Goal: Navigation & Orientation: Understand site structure

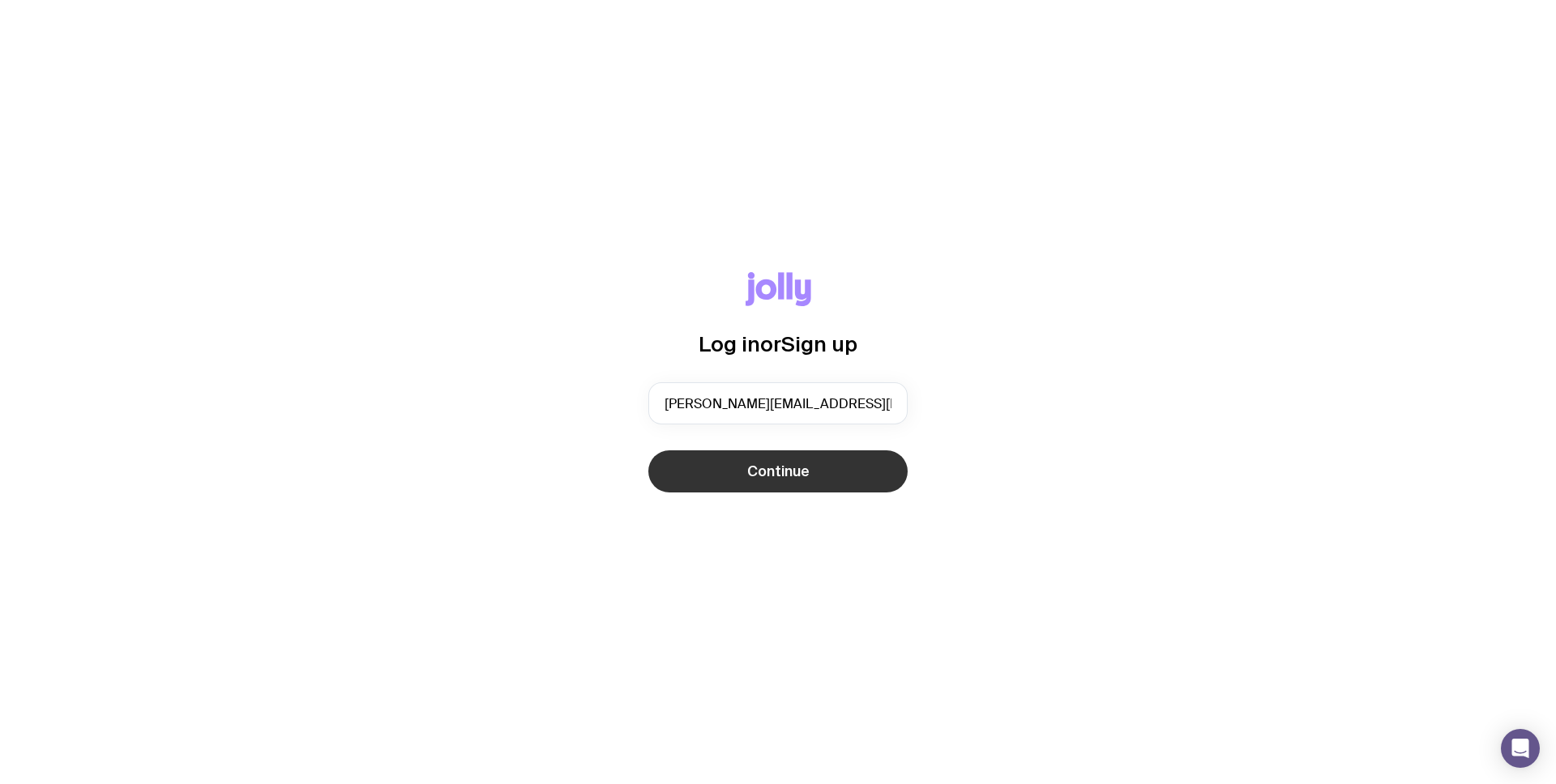
click at [816, 464] on button "Continue" at bounding box center [778, 472] width 259 height 42
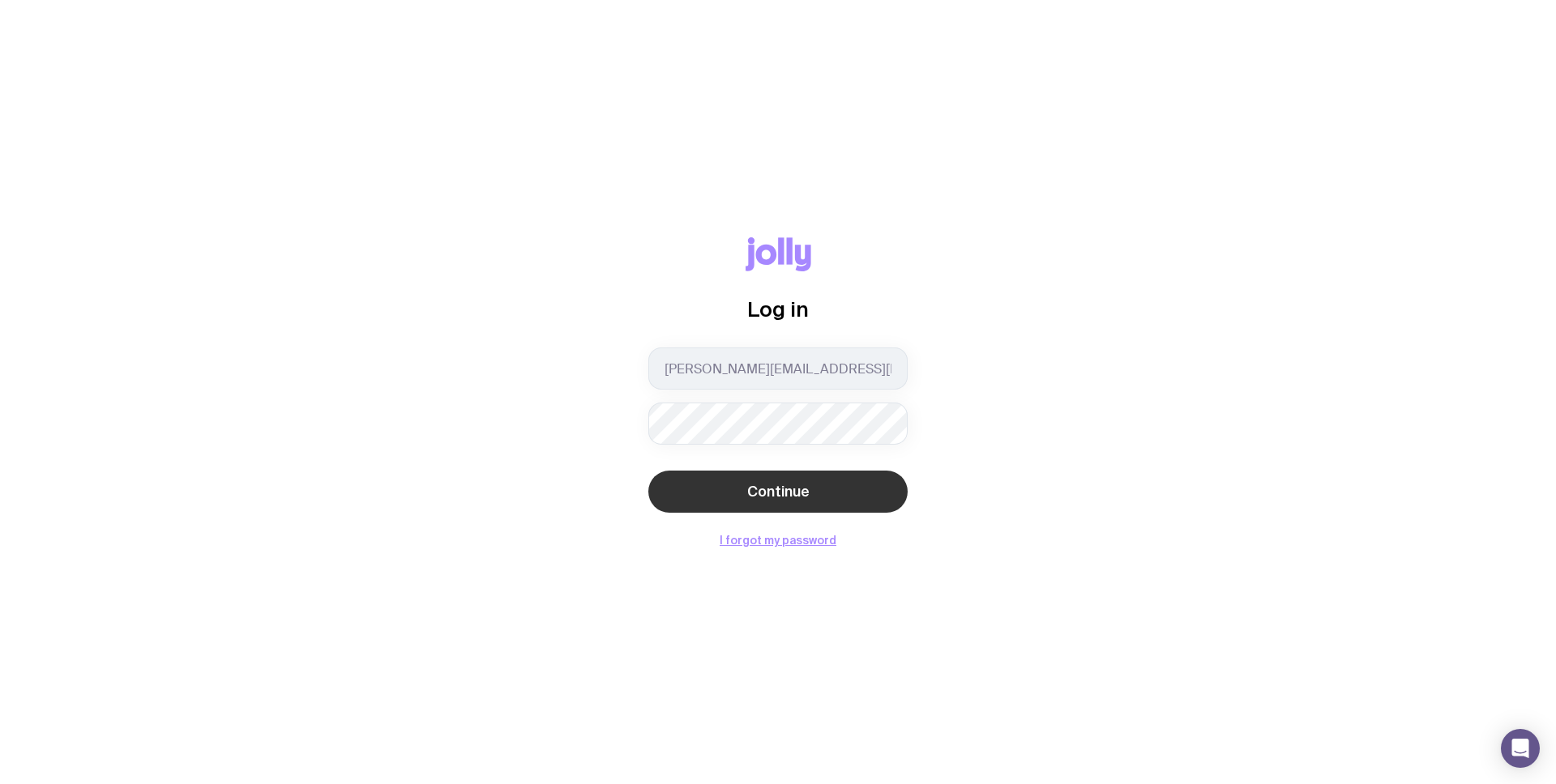
click at [762, 500] on span "Continue" at bounding box center [778, 491] width 62 height 19
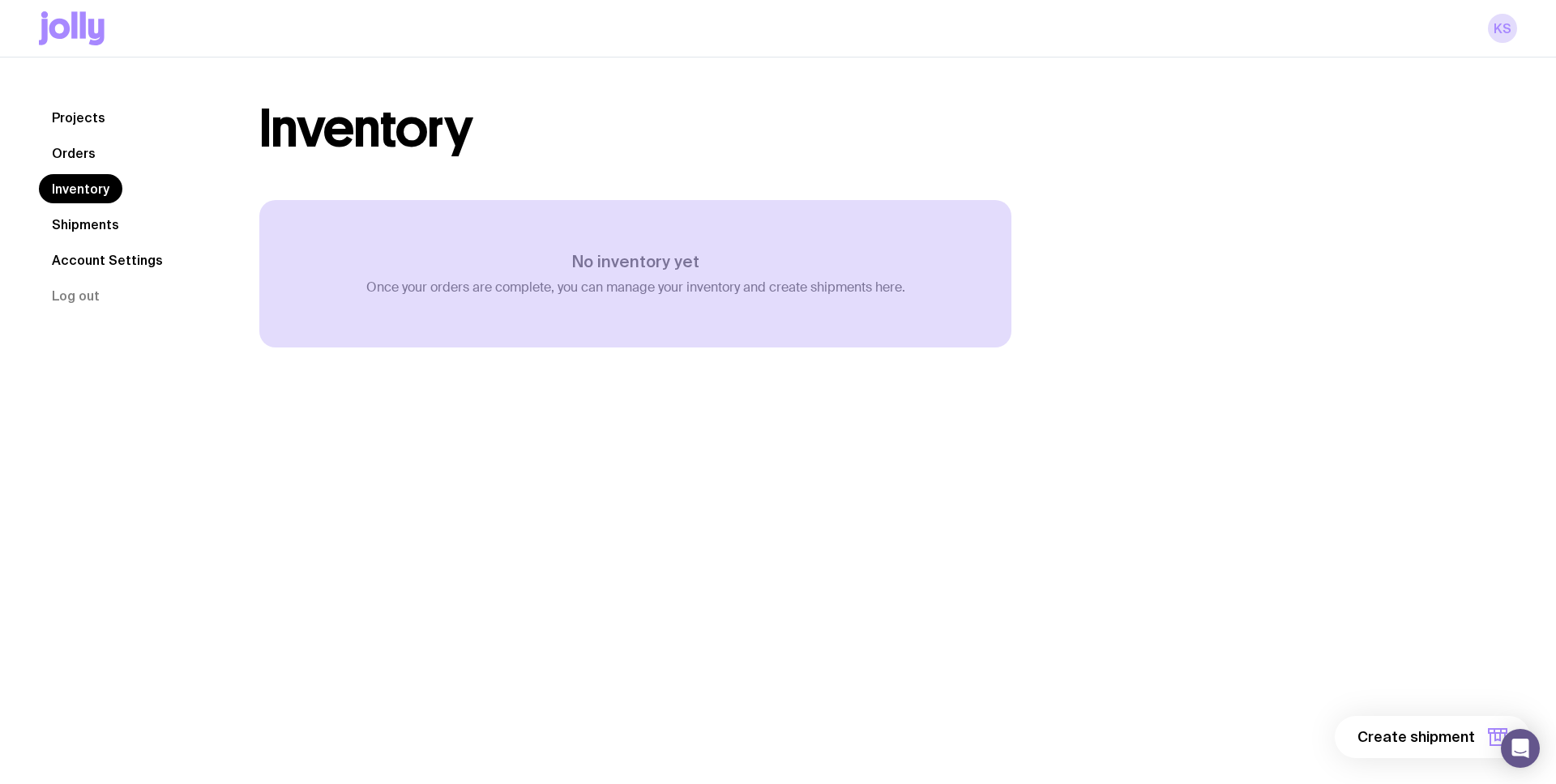
click at [83, 224] on link "Shipments" at bounding box center [85, 224] width 94 height 29
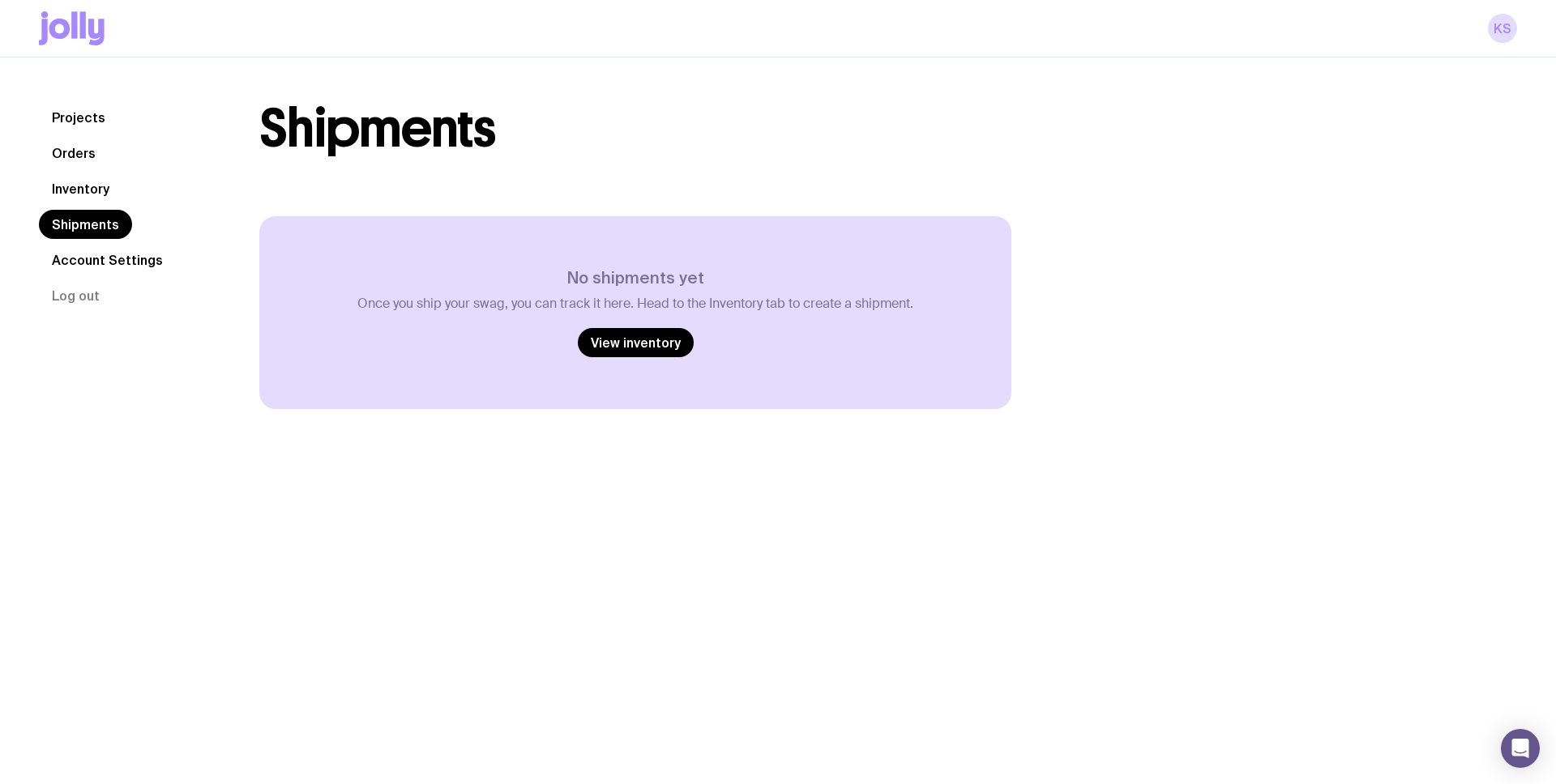
click at [90, 152] on link "Orders" at bounding box center [73, 152] width 70 height 29
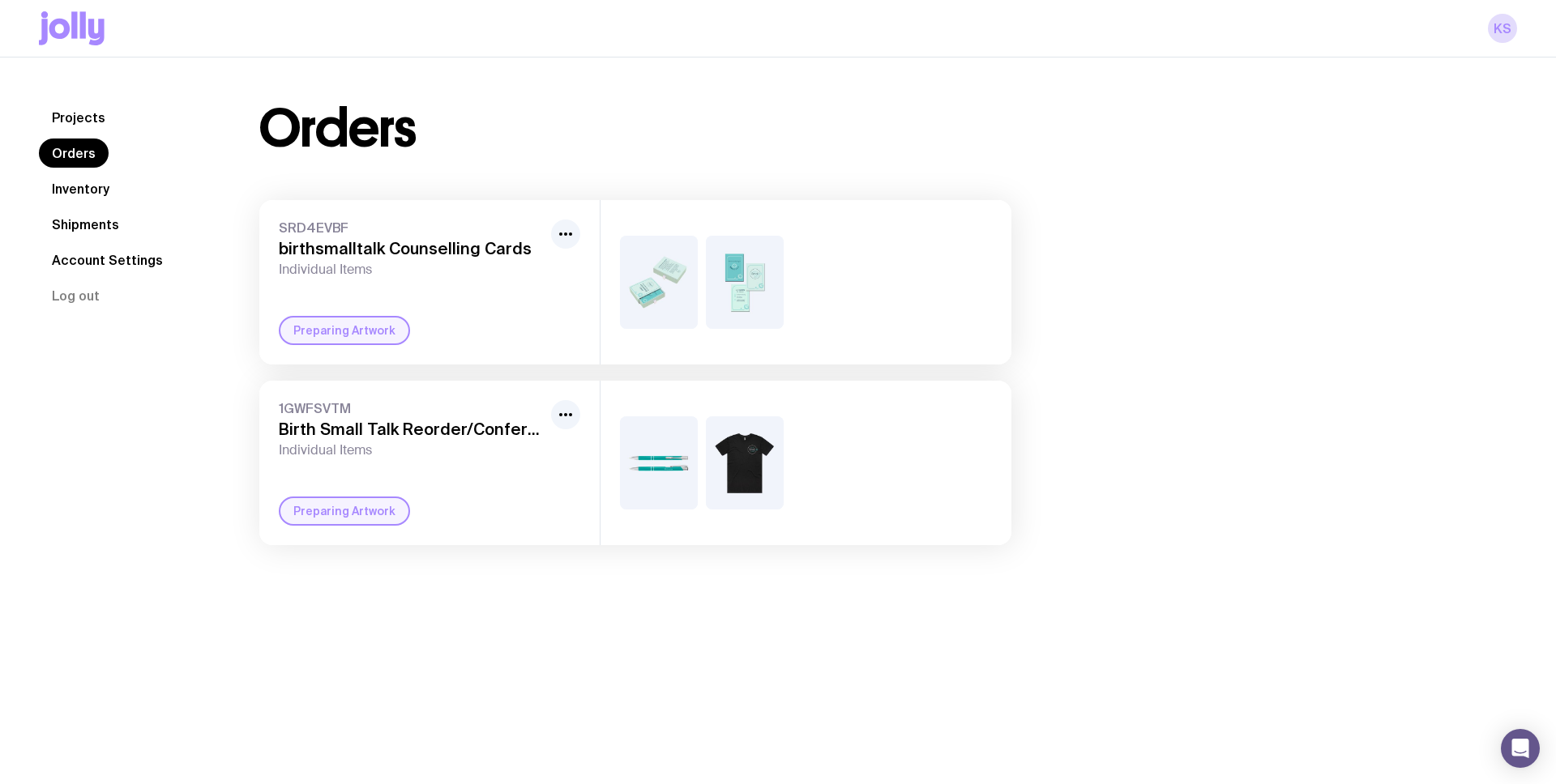
click at [73, 181] on link "Inventory" at bounding box center [80, 189] width 83 height 29
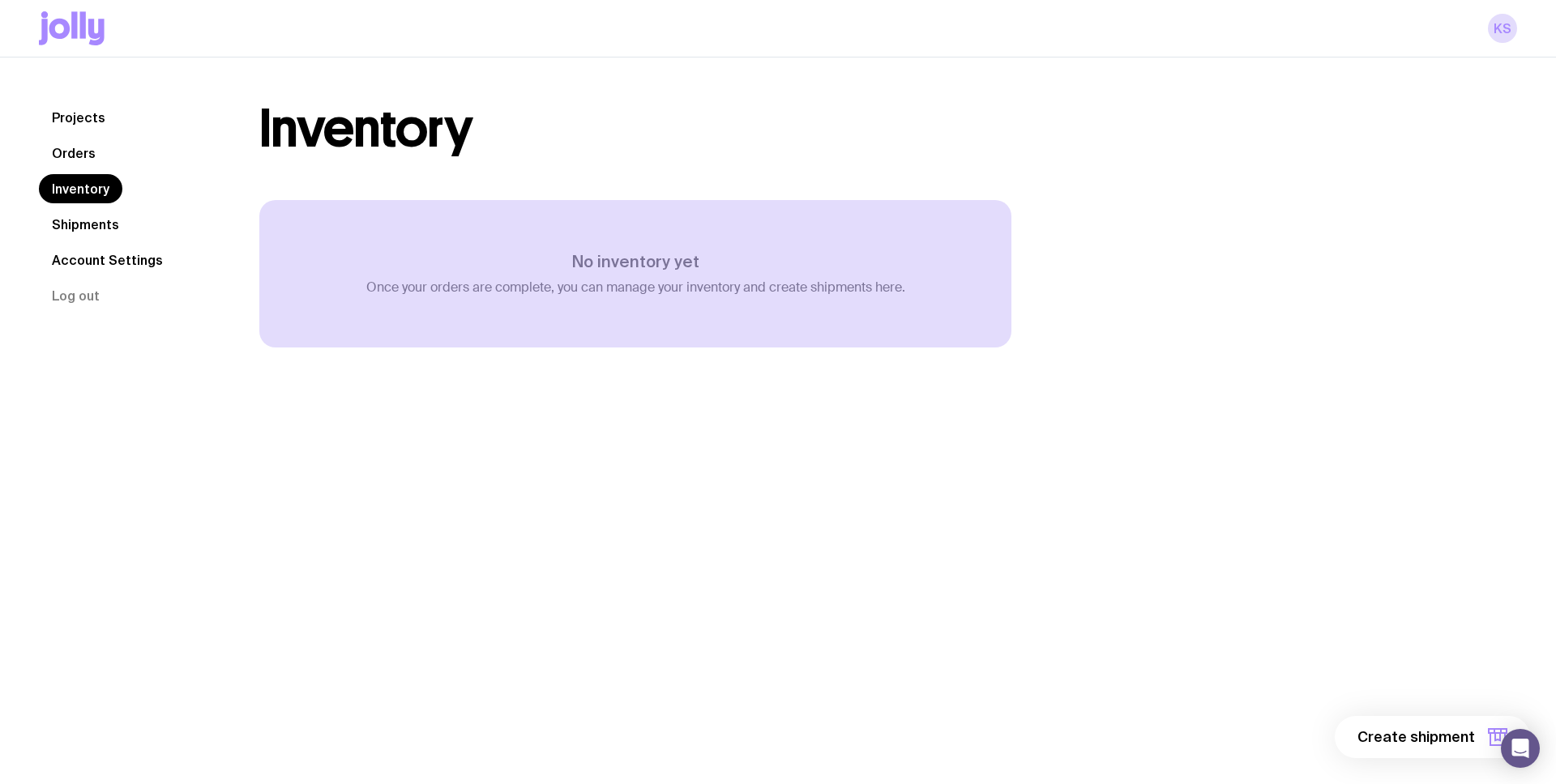
click at [82, 115] on link "Projects" at bounding box center [78, 117] width 79 height 29
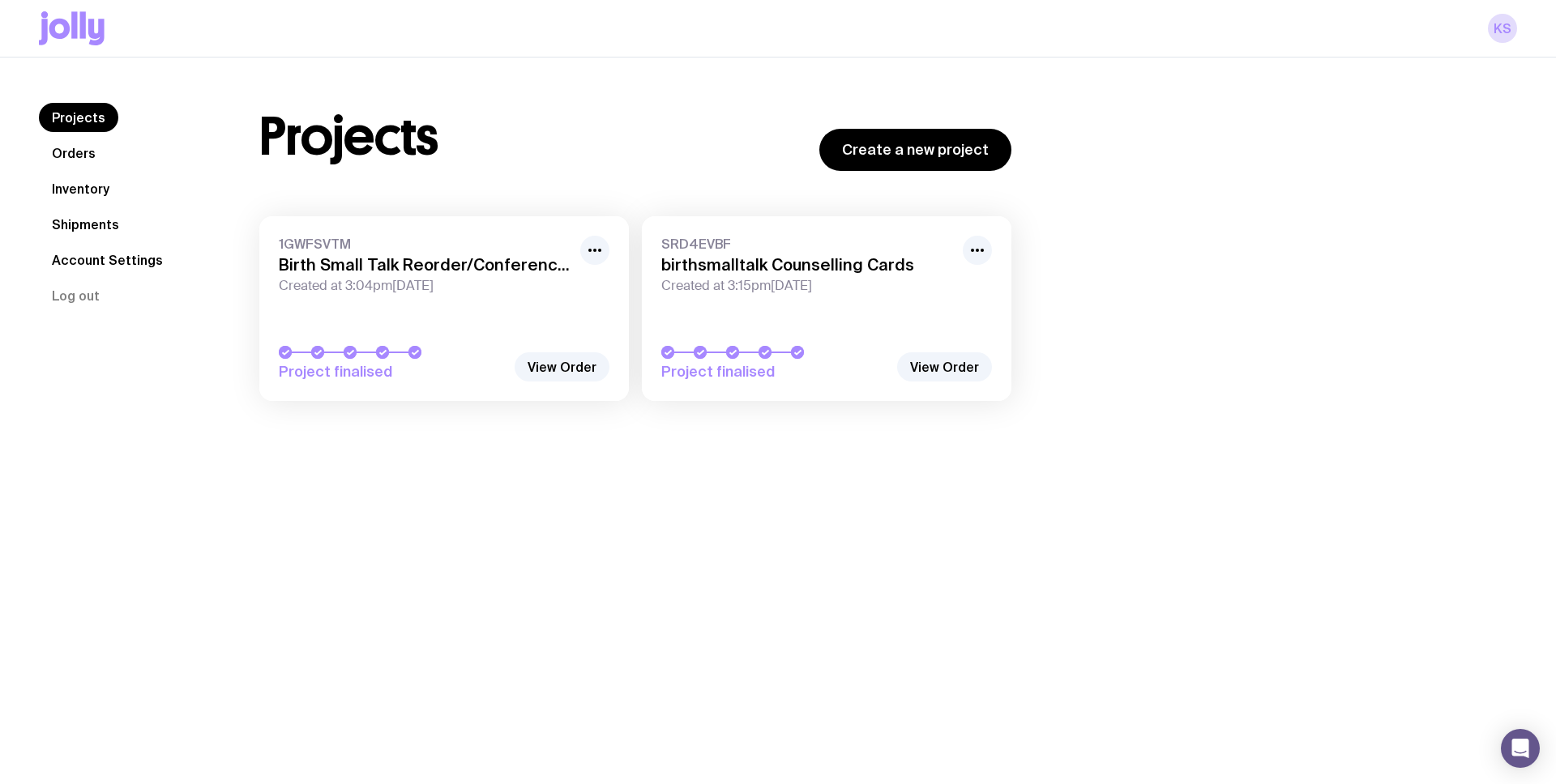
click at [94, 194] on link "Inventory" at bounding box center [80, 189] width 83 height 29
